Goal: Task Accomplishment & Management: Manage account settings

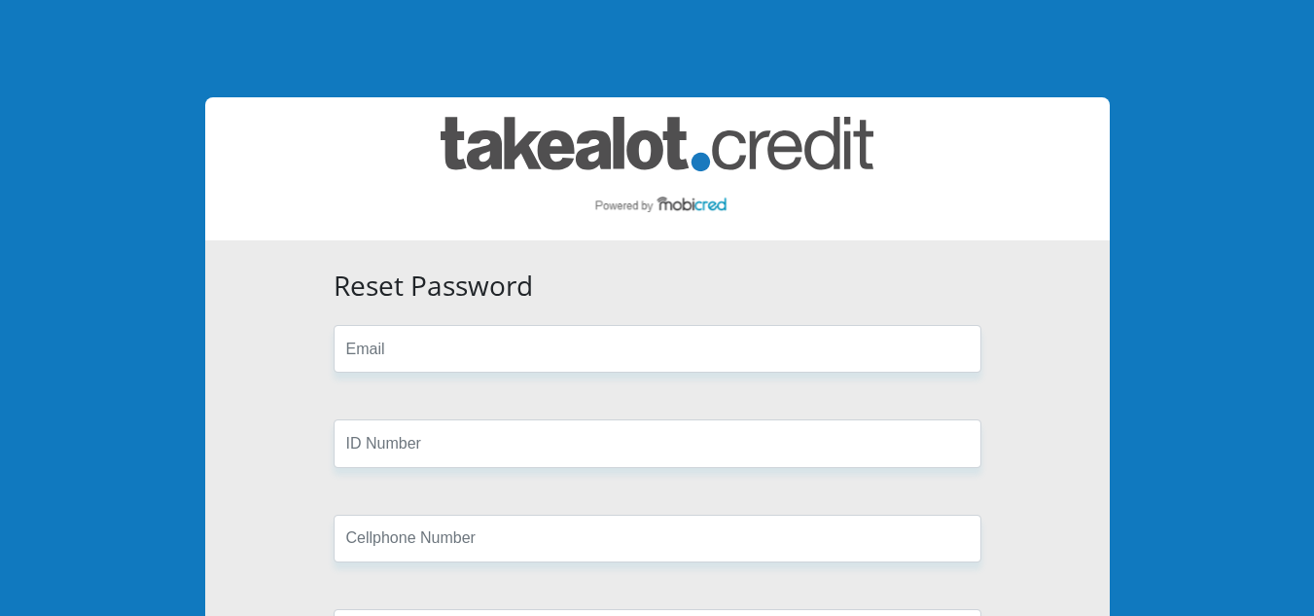
scroll to position [195, 0]
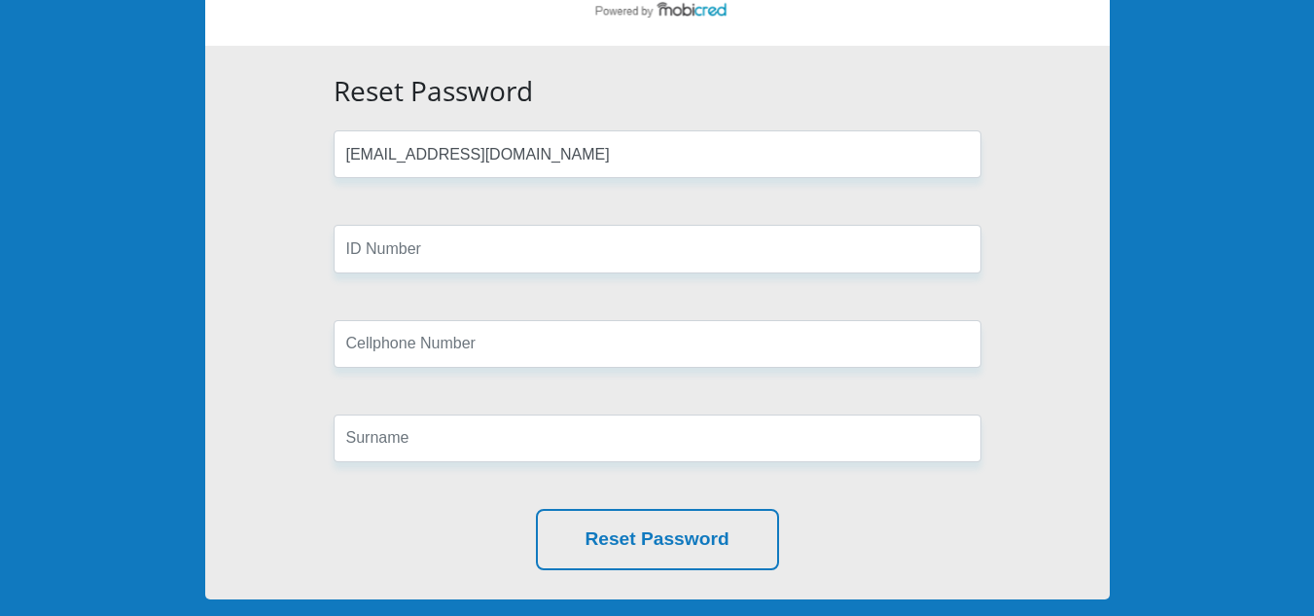
type input "[EMAIL_ADDRESS][DOMAIN_NAME]"
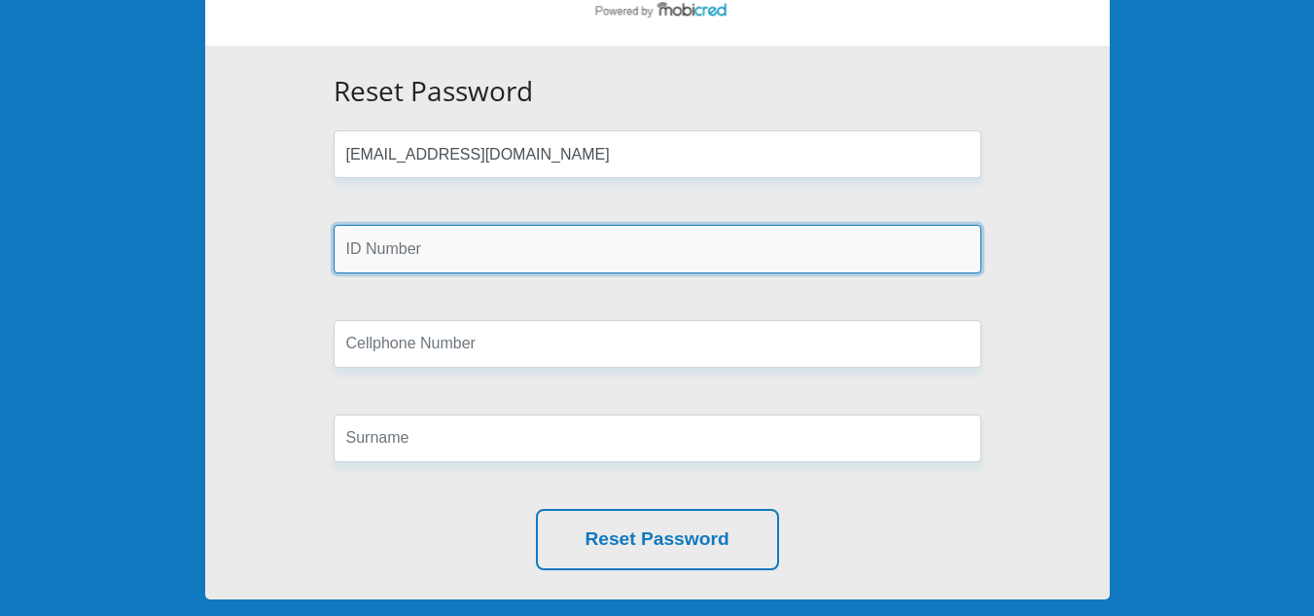
click at [676, 246] on input "text" at bounding box center [658, 249] width 648 height 48
type input "9703110146081"
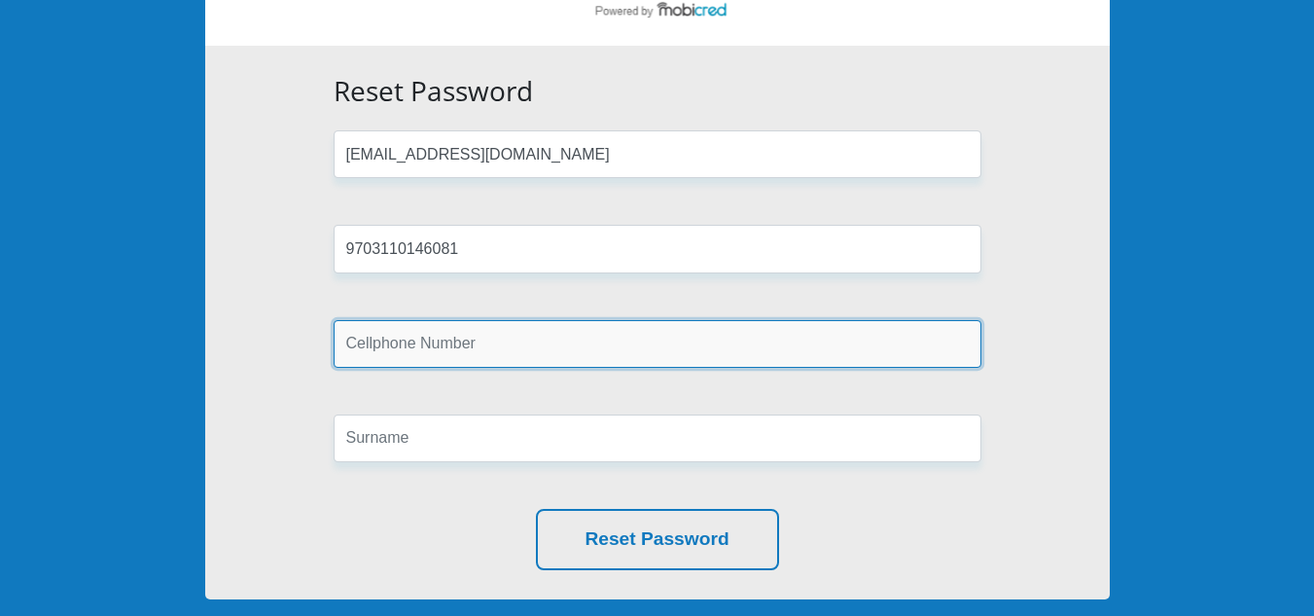
click at [711, 352] on input "text" at bounding box center [658, 344] width 648 height 48
type input "0728820491"
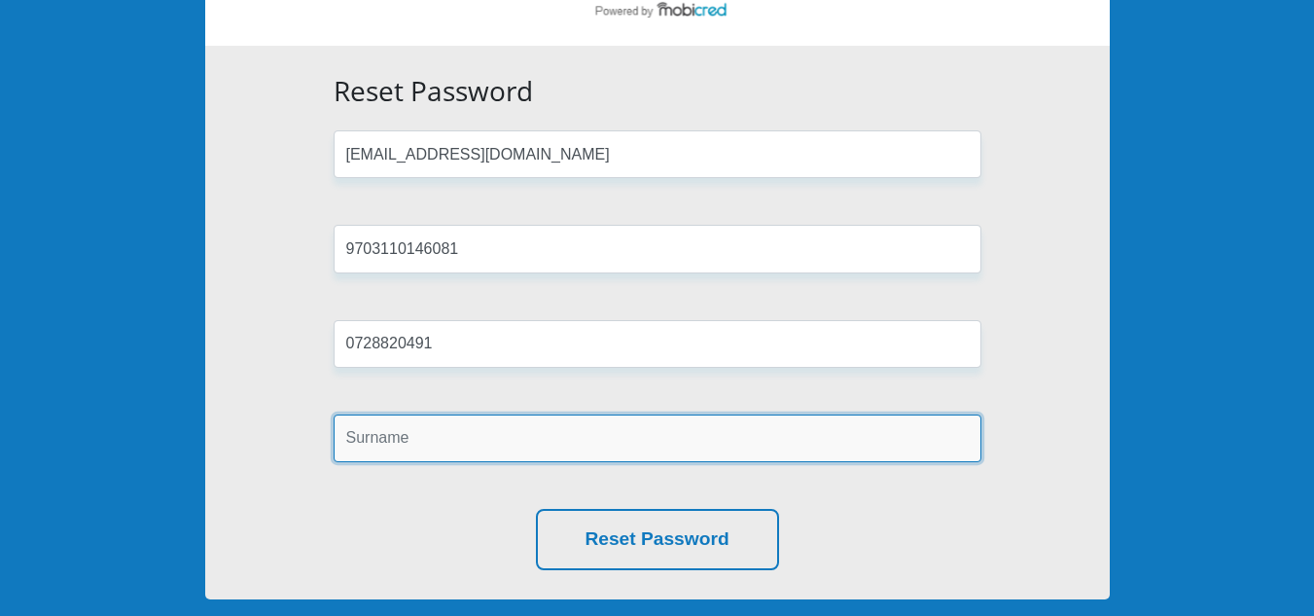
click at [737, 424] on input "text" at bounding box center [658, 438] width 648 height 48
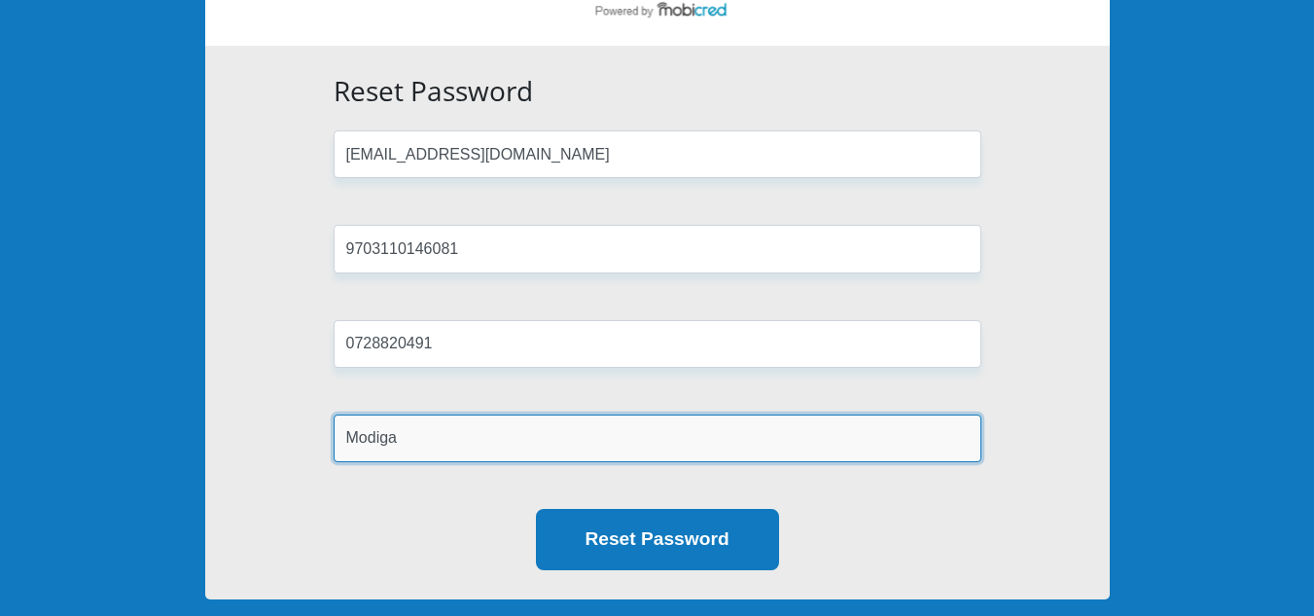
type input "Modiga"
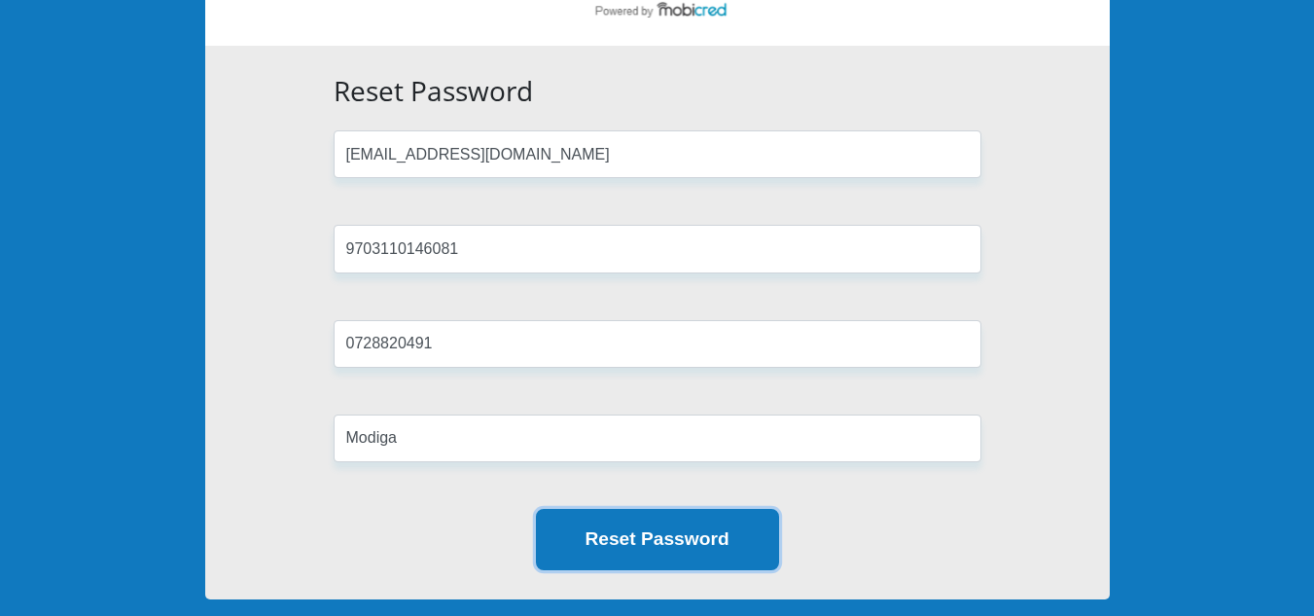
click at [764, 535] on button "Reset Password" at bounding box center [657, 539] width 243 height 61
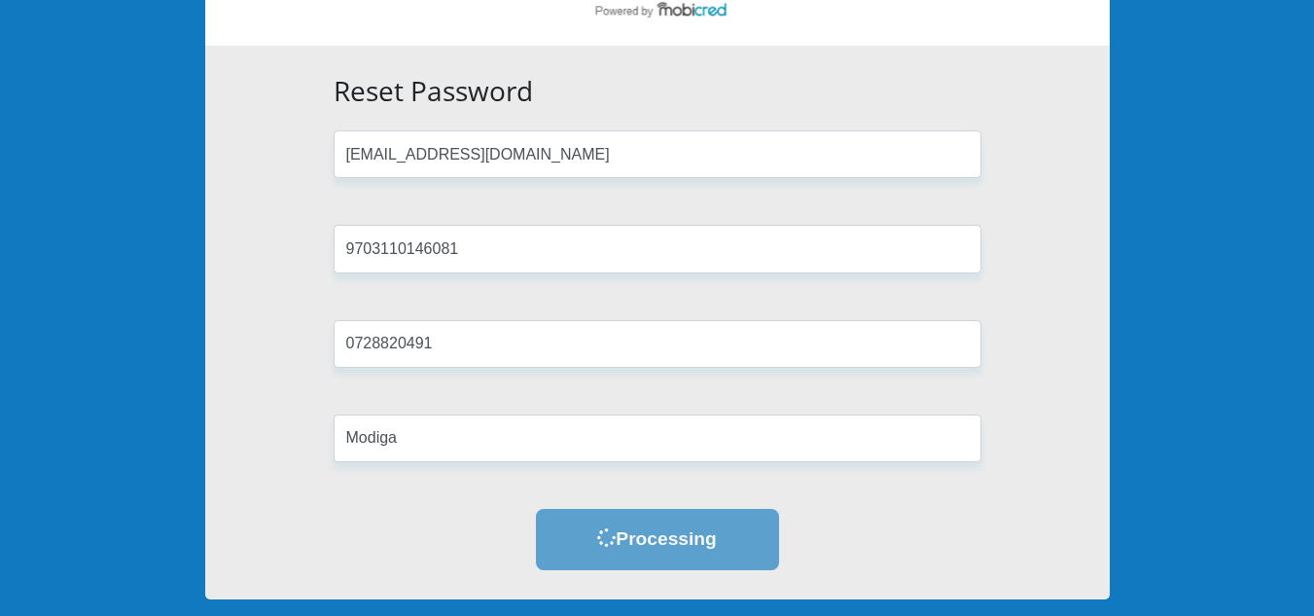
scroll to position [0, 0]
